Goal: Navigation & Orientation: Find specific page/section

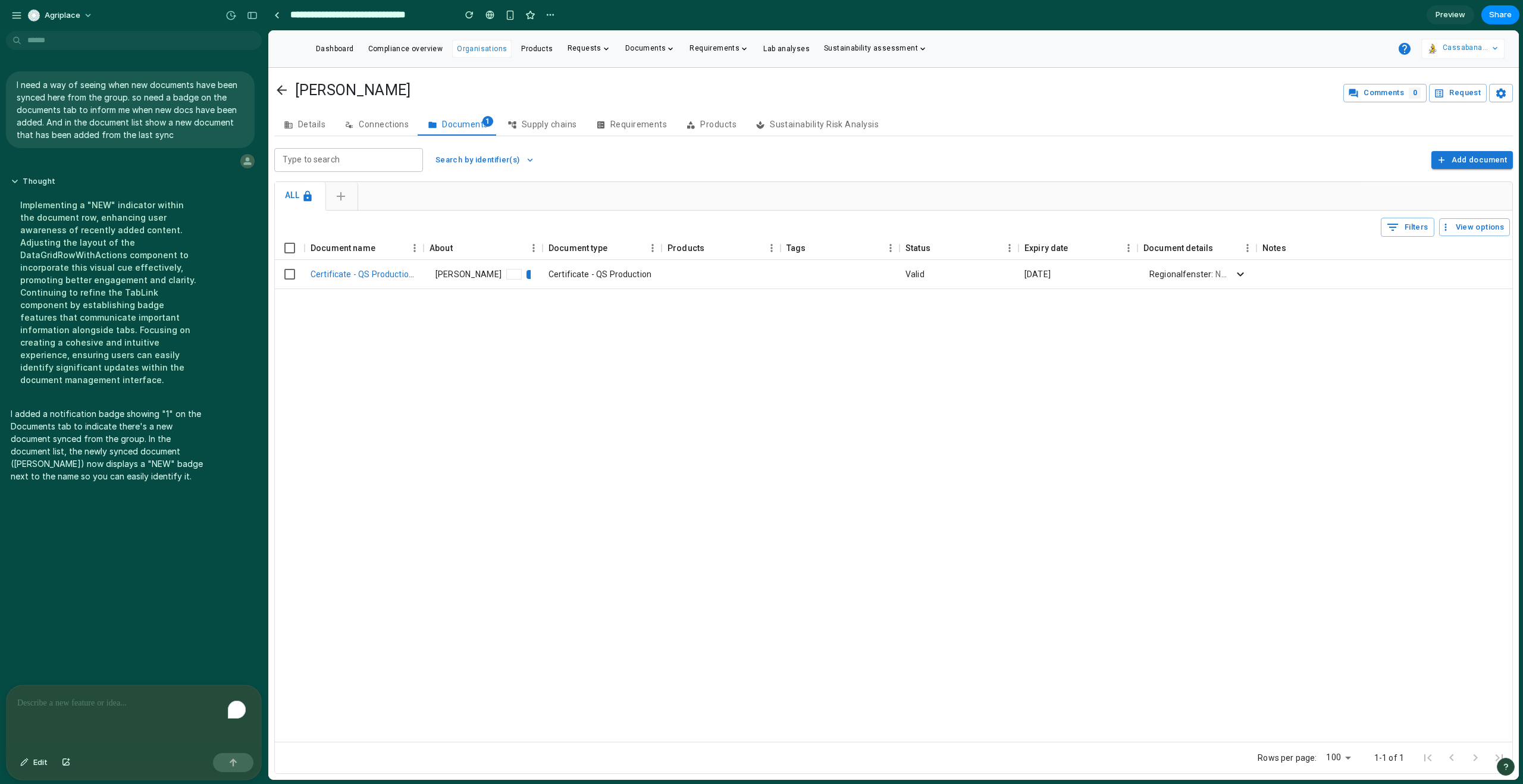
click at [198, 346] on div "Implementing a "NEW" indicator within the document row, enhancing user awarenes…" at bounding box center [109, 293] width 199 height 202
click at [19, 17] on div "button" at bounding box center [16, 15] width 10 height 10
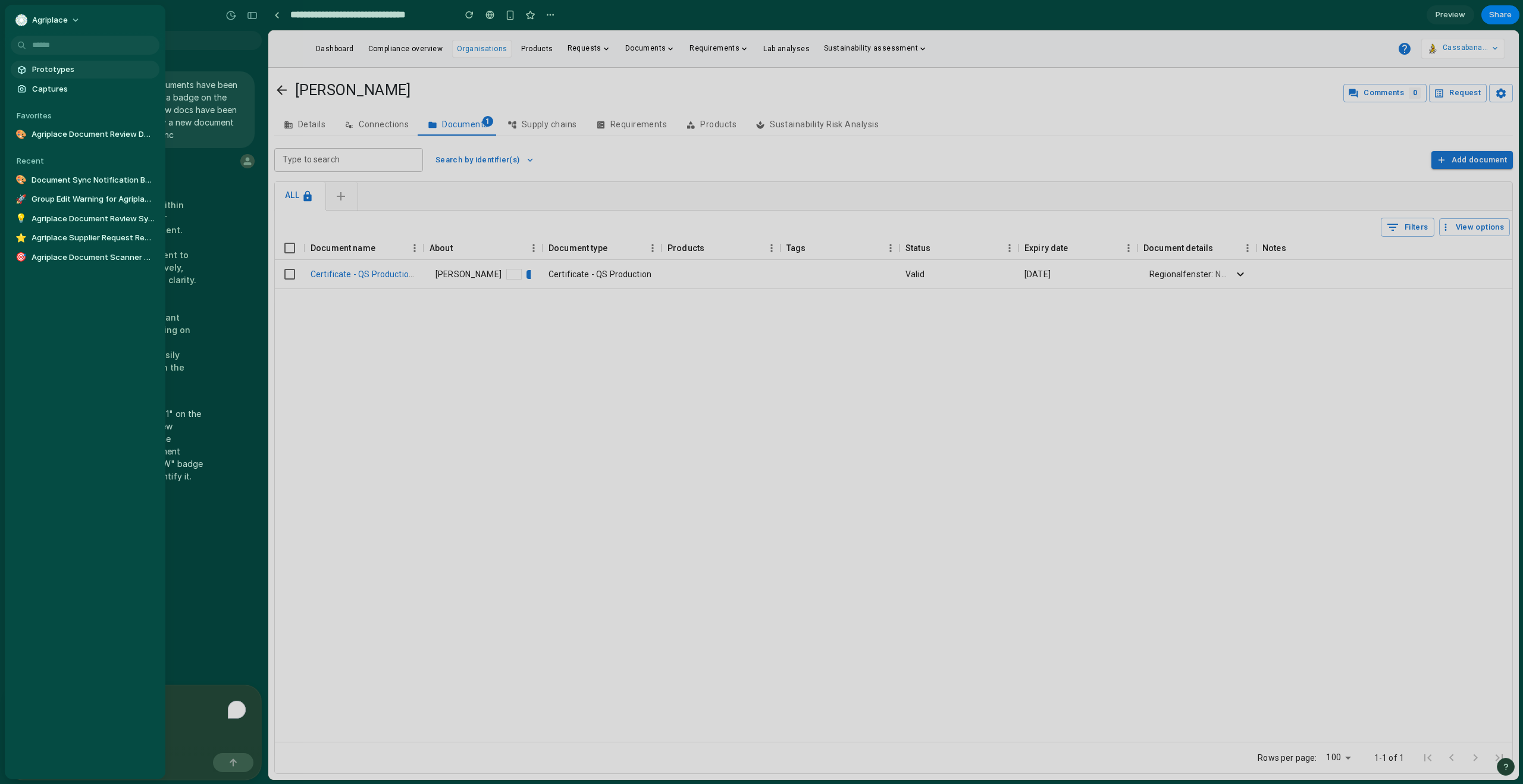
click at [57, 66] on span "Prototypes" at bounding box center [93, 69] width 122 height 12
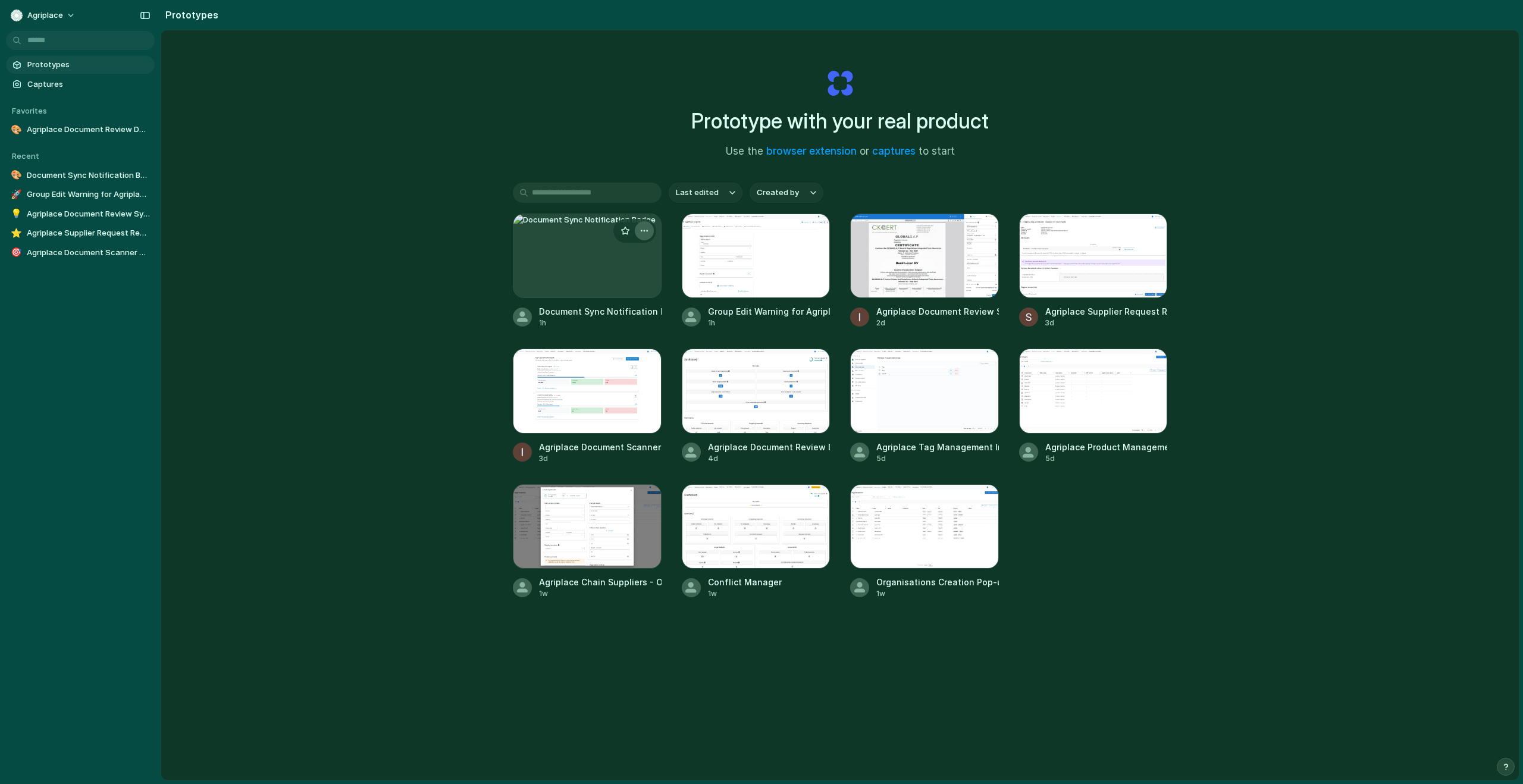
click at [640, 230] on div "button" at bounding box center [644, 231] width 10 height 10
click at [618, 310] on li "Delete" at bounding box center [608, 315] width 84 height 19
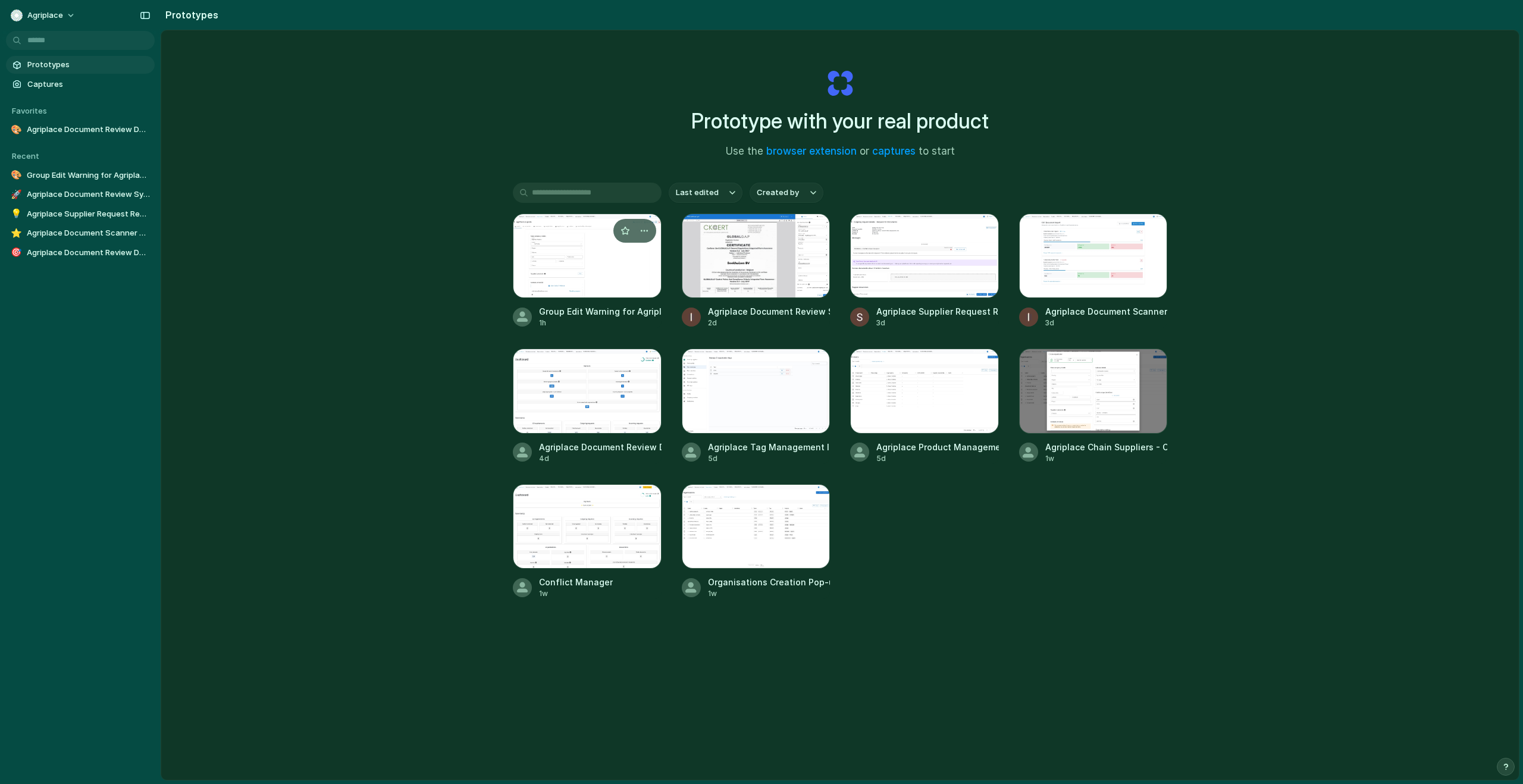
click at [550, 281] on div at bounding box center [587, 256] width 149 height 84
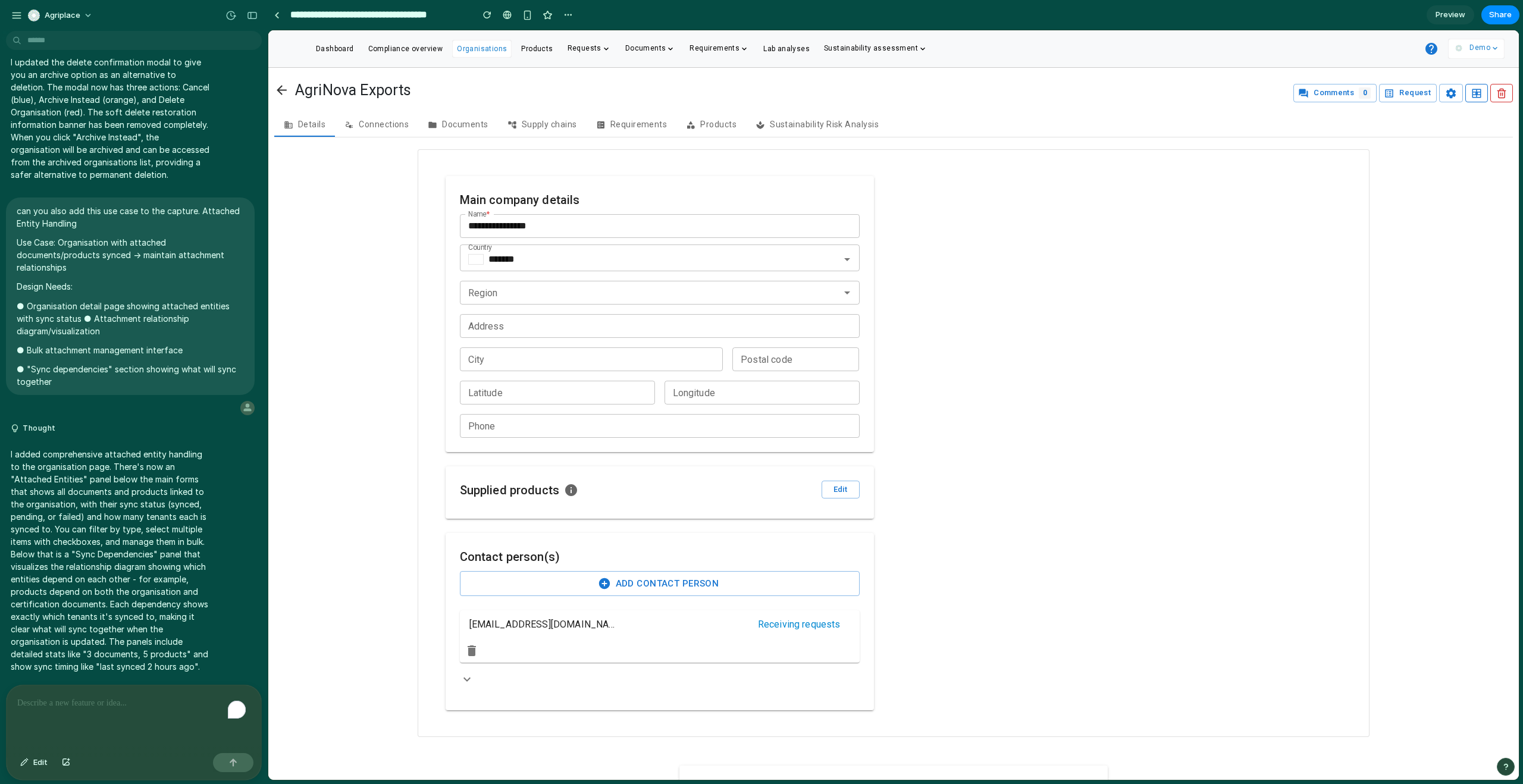
click at [70, 717] on div "To enrich screen reader interactions, please activate Accessibility in Grammarl…" at bounding box center [134, 717] width 255 height 63
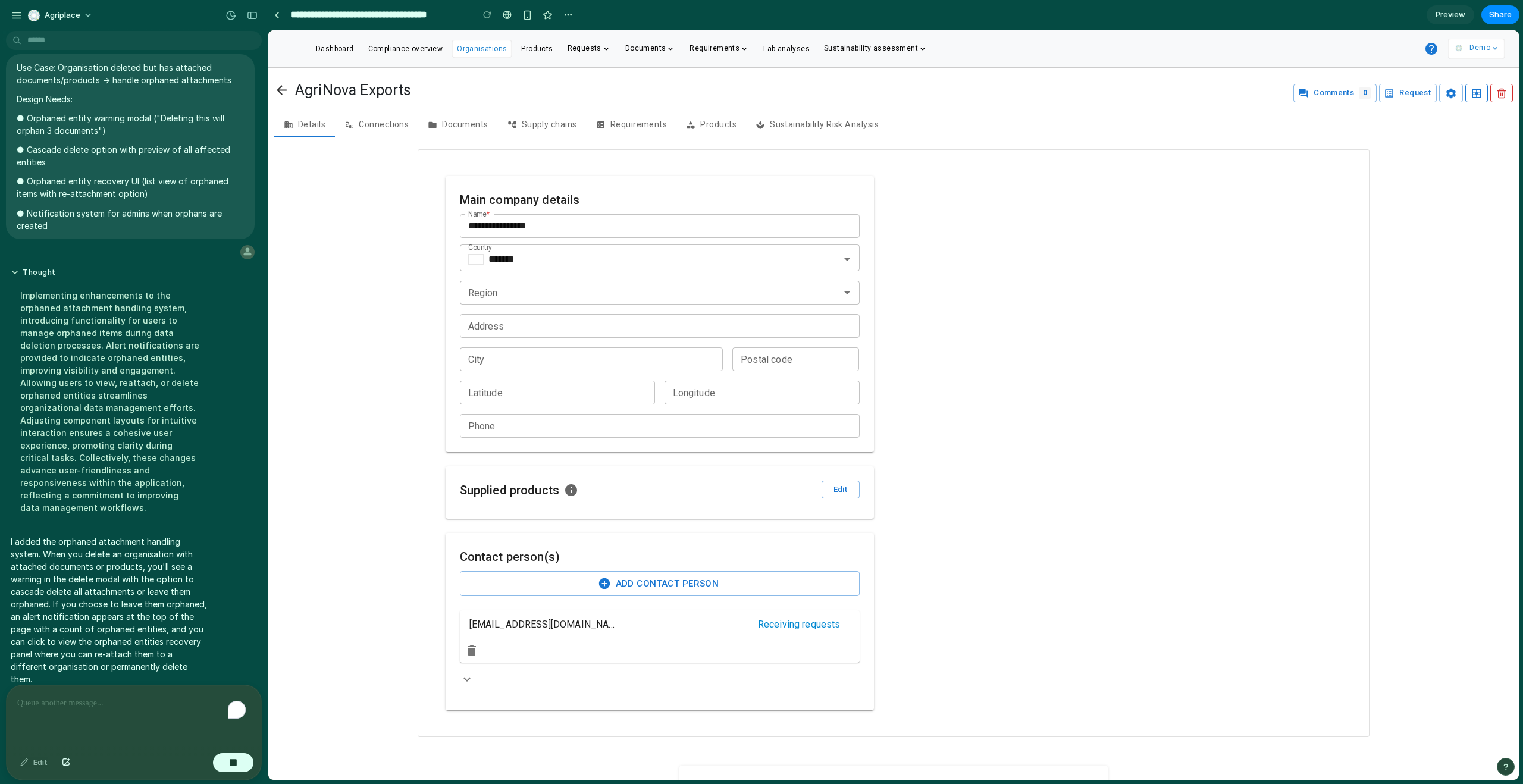
scroll to position [1778, 0]
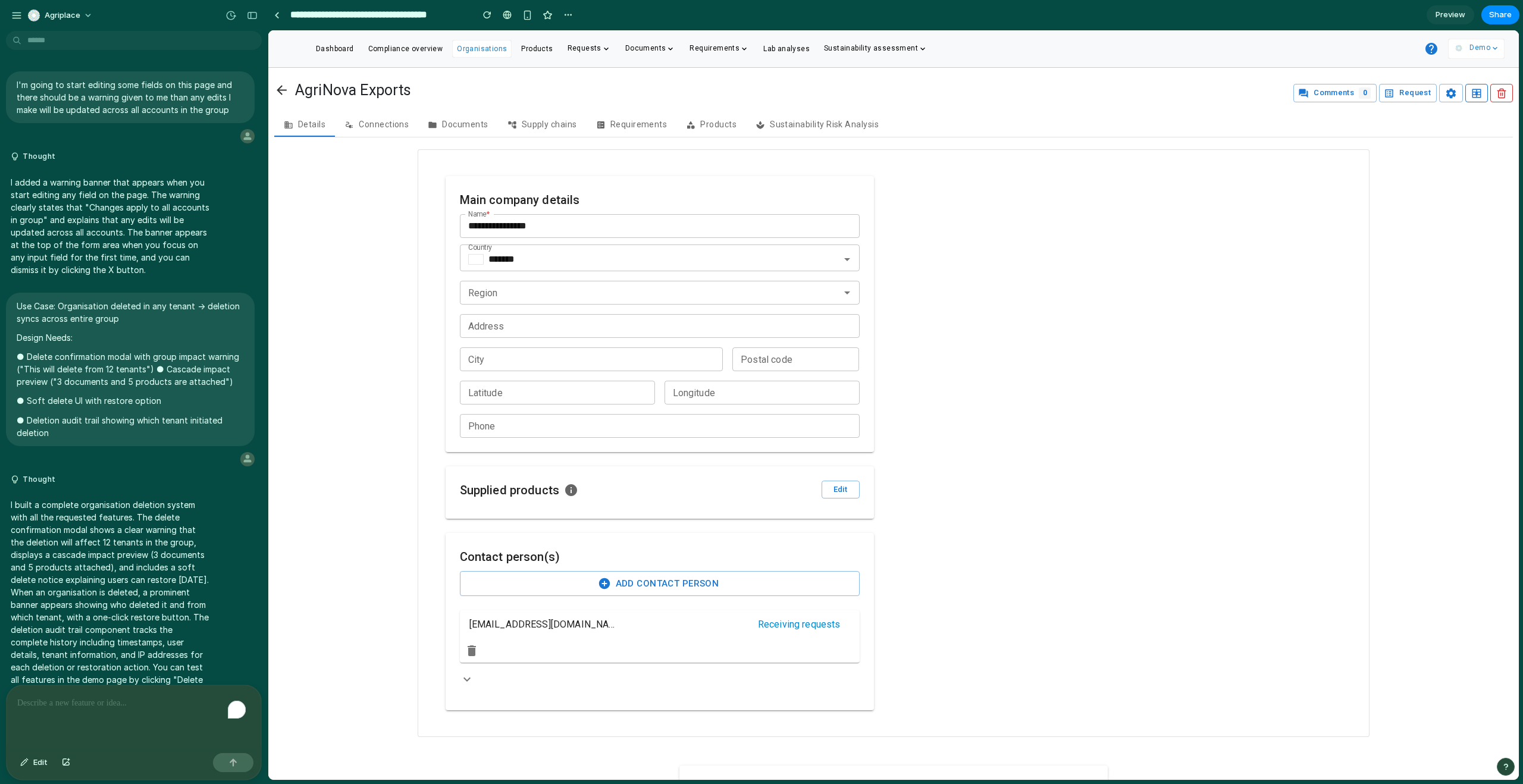
scroll to position [1128, 0]
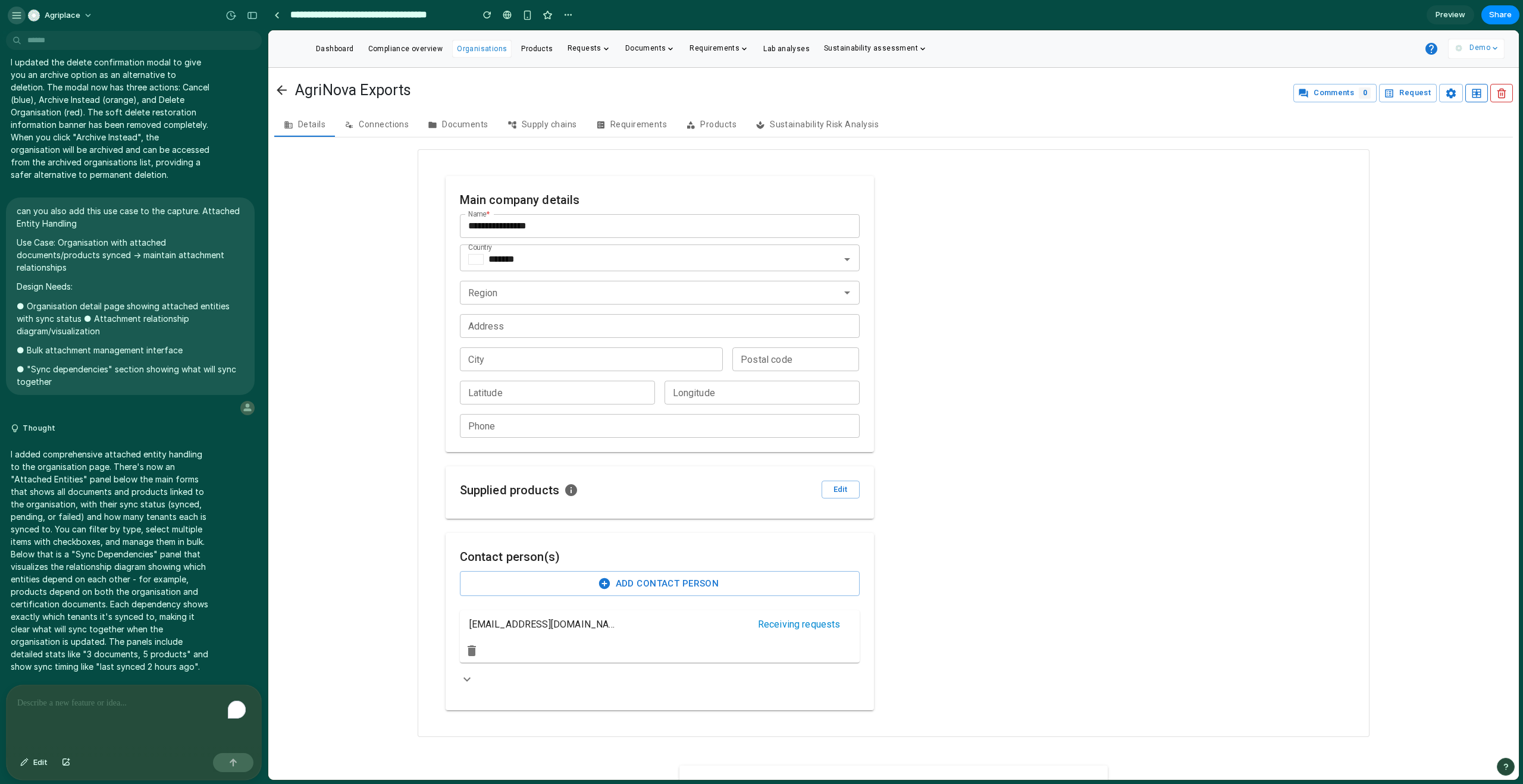
click at [17, 15] on div "button" at bounding box center [16, 15] width 10 height 10
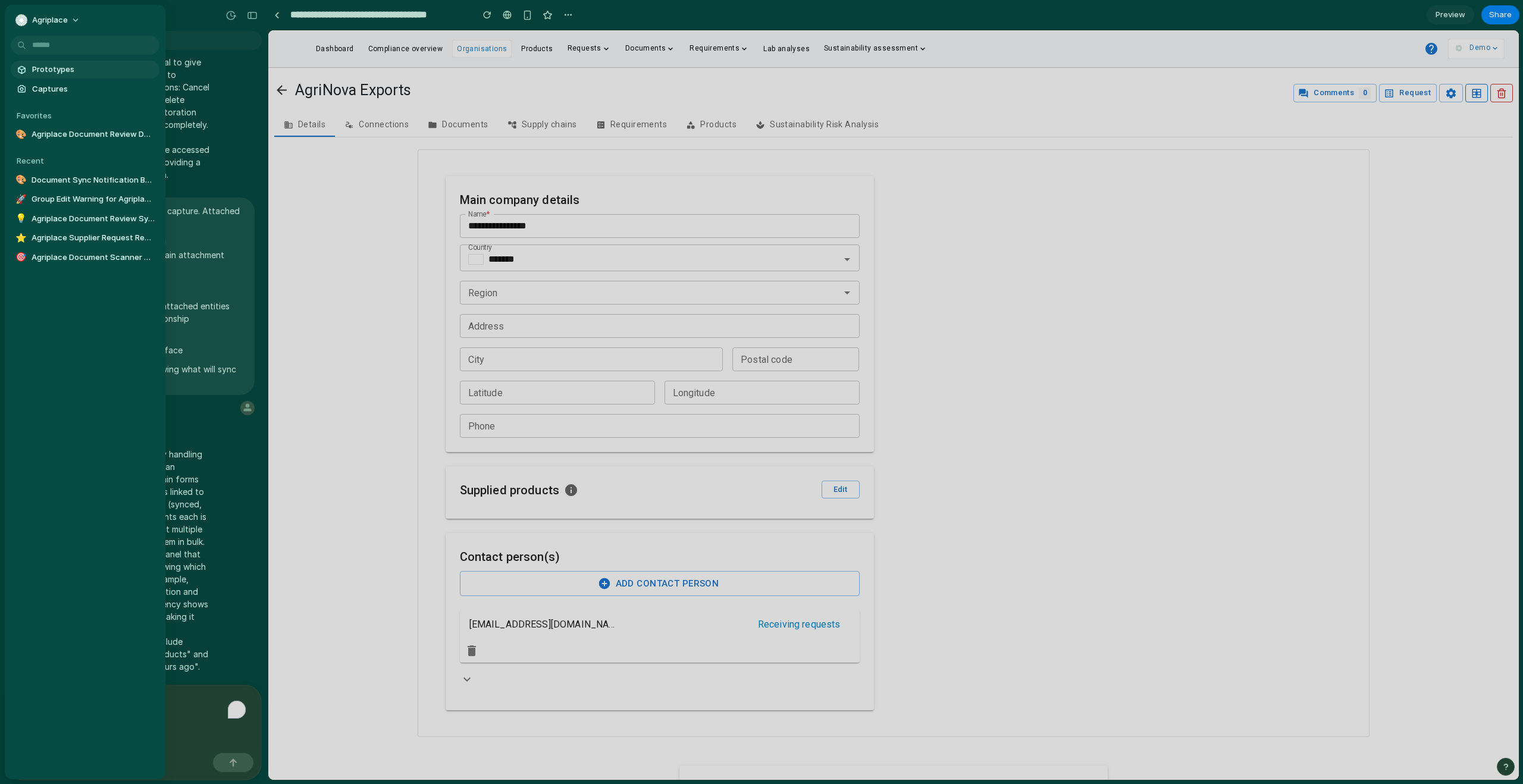
click at [57, 69] on span "Prototypes" at bounding box center [93, 69] width 122 height 12
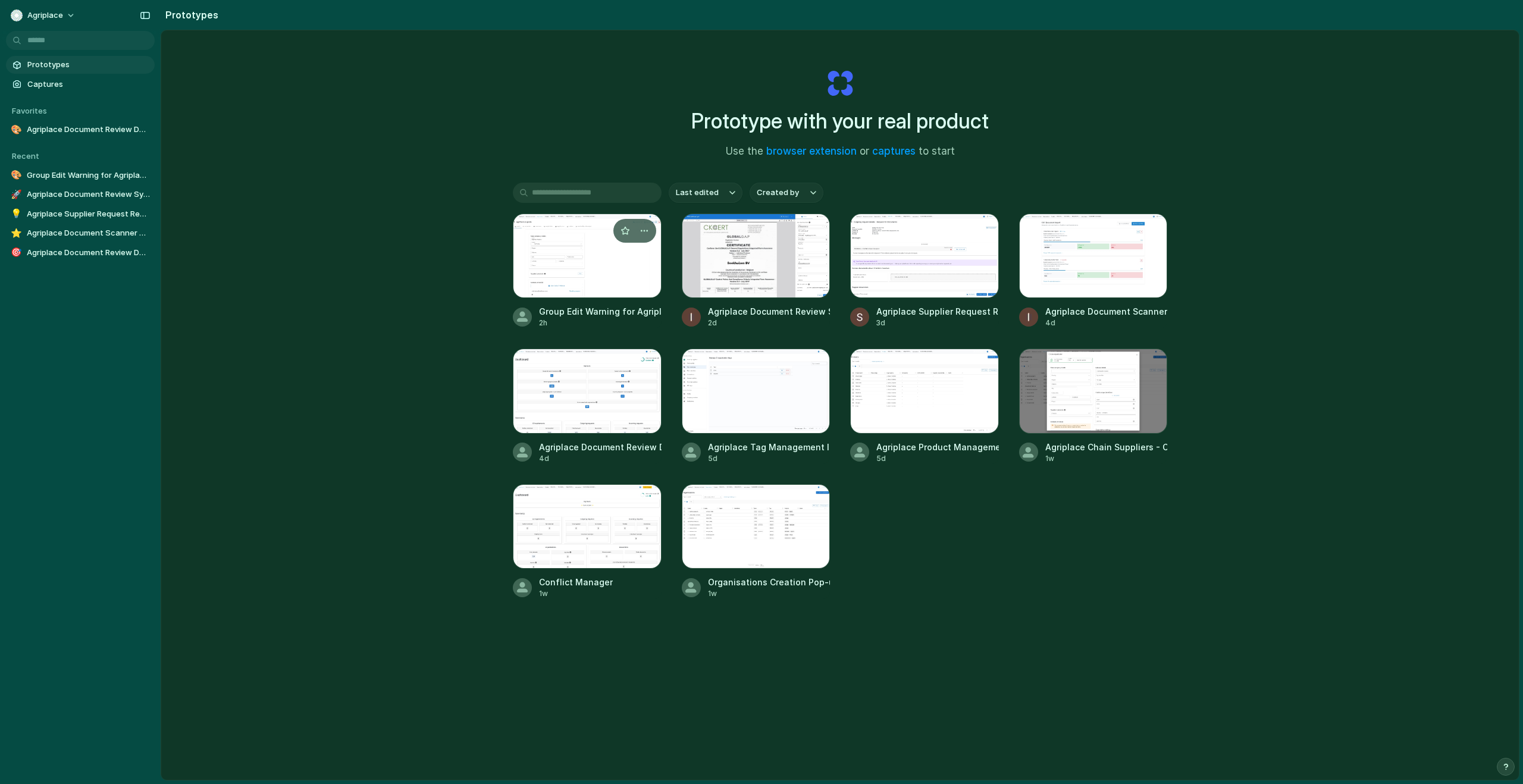
click at [566, 281] on div at bounding box center [587, 256] width 149 height 84
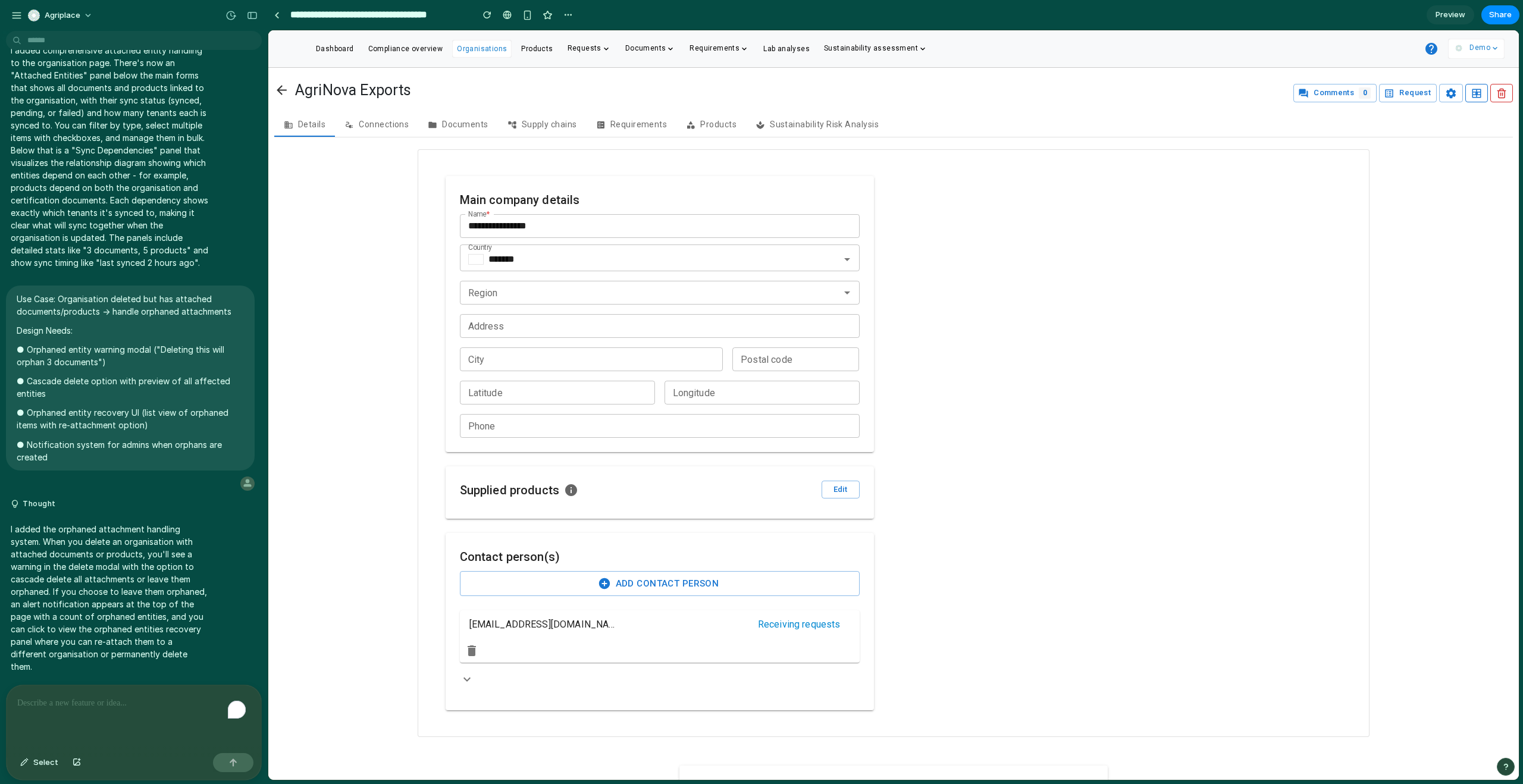
click at [1501, 94] on icon "button" at bounding box center [1502, 93] width 6 height 9
